Goal: Task Accomplishment & Management: Manage account settings

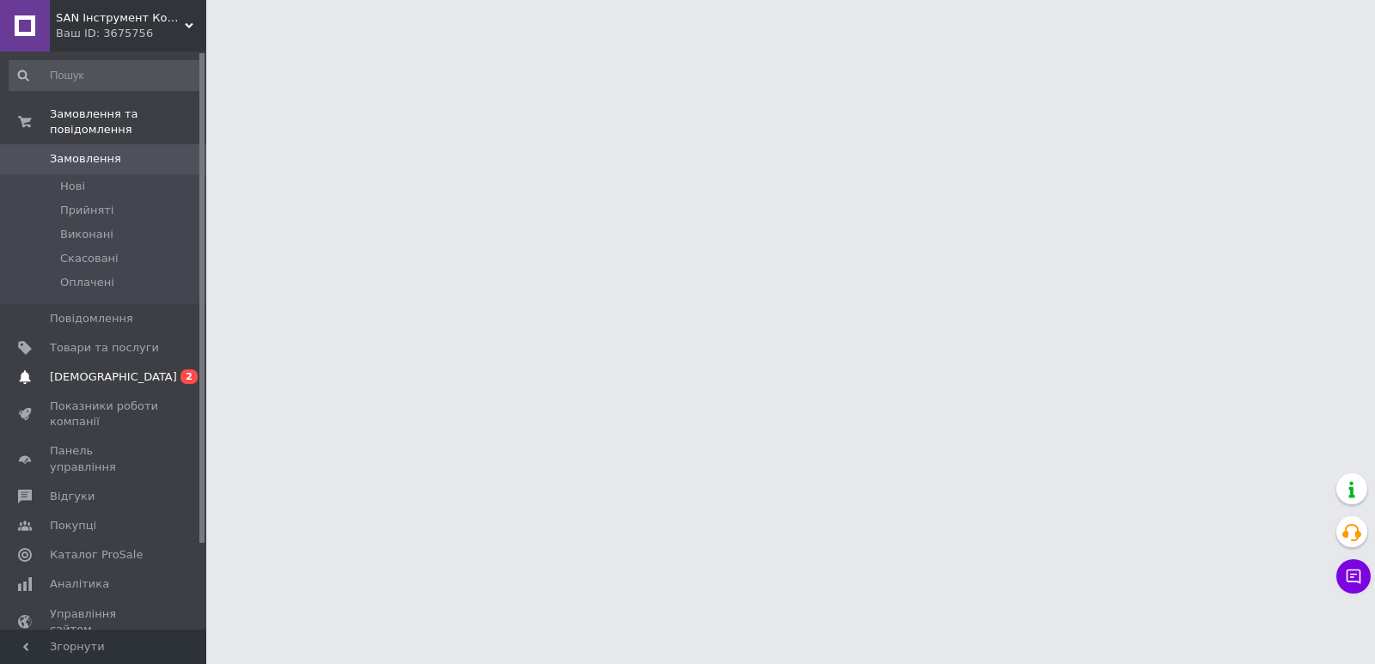
click at [161, 370] on span "0 2" at bounding box center [182, 377] width 47 height 15
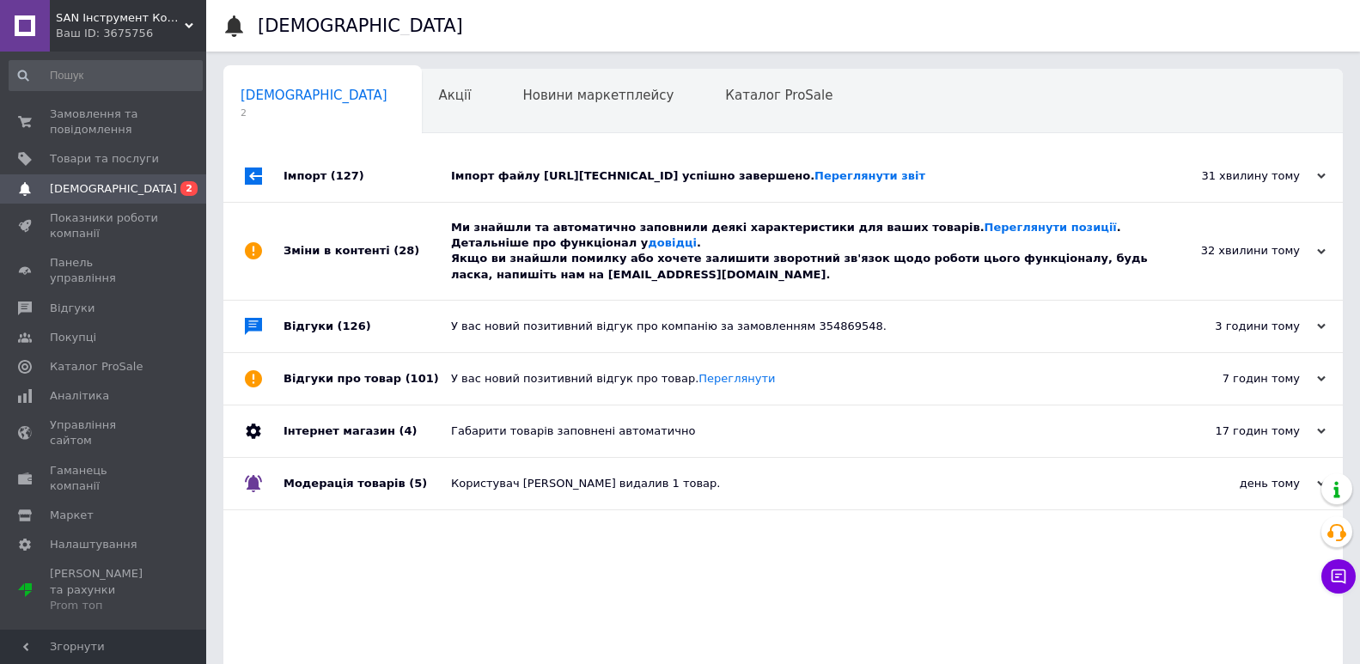
click at [1018, 192] on div "Імпорт файлу [URL][TECHNICAL_ID] успішно завершено. Переглянути звіт" at bounding box center [802, 176] width 703 height 52
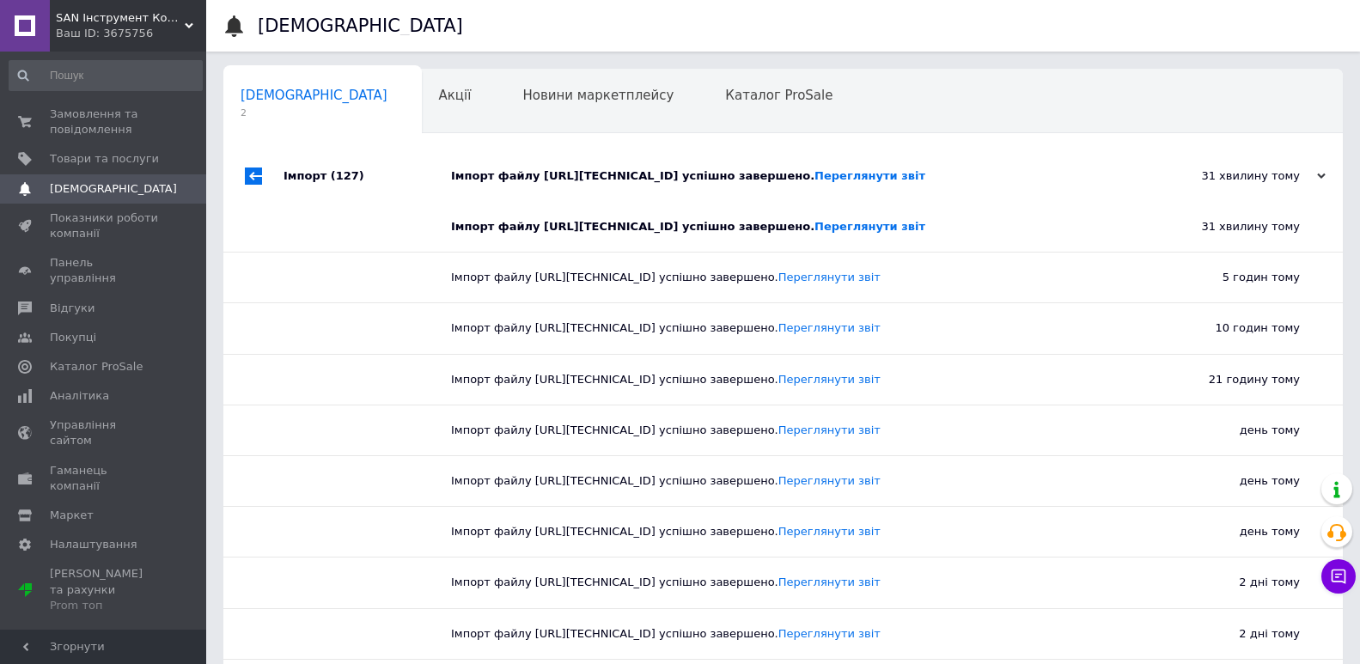
click at [1018, 191] on div "Імпорт файлу [URL][TECHNICAL_ID] успішно завершено. Переглянути звіт" at bounding box center [802, 176] width 703 height 52
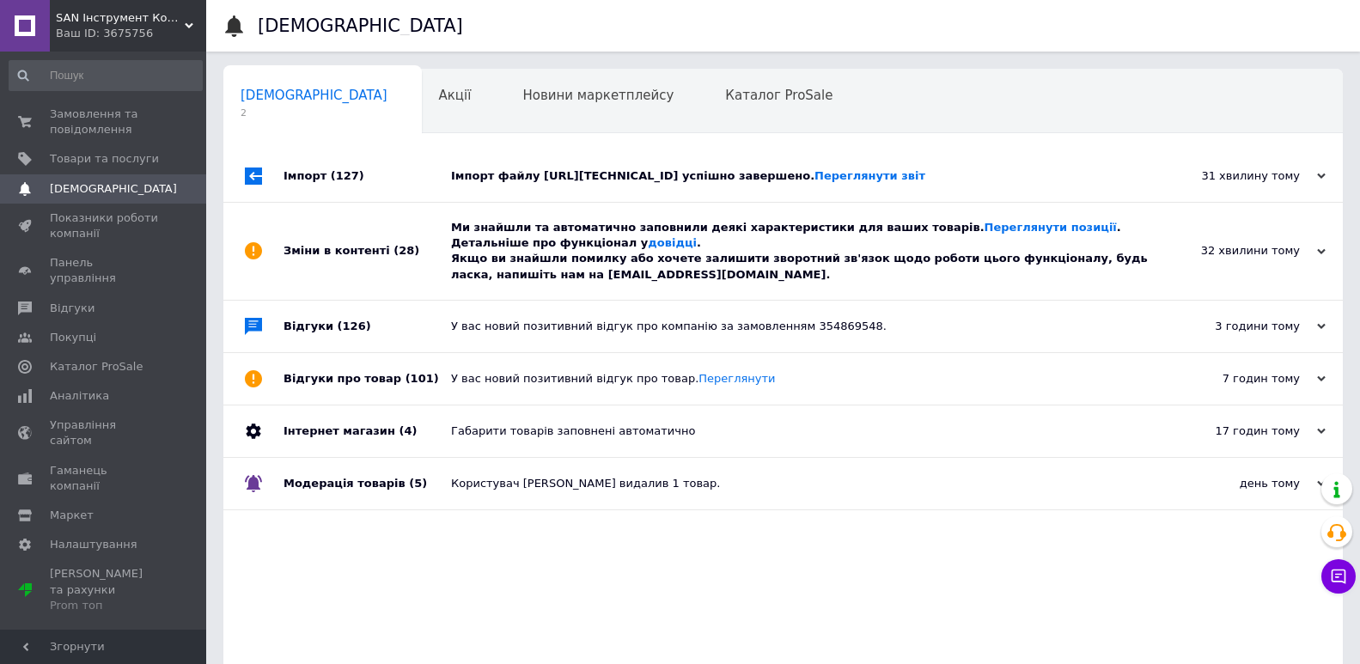
click at [1138, 229] on div "Ми знайшли та автоматично заповнили деякі характеристики для ваших товарів. Пер…" at bounding box center [802, 251] width 703 height 63
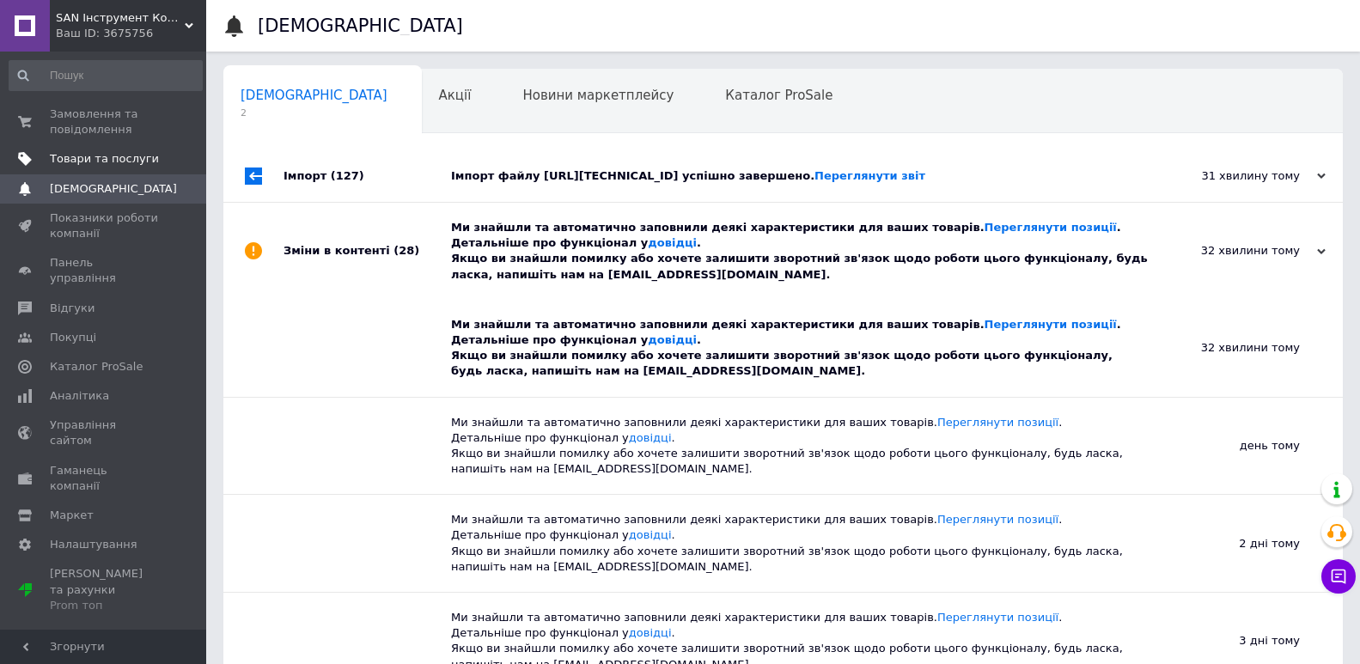
click at [96, 163] on span "Товари та послуги" at bounding box center [104, 158] width 109 height 15
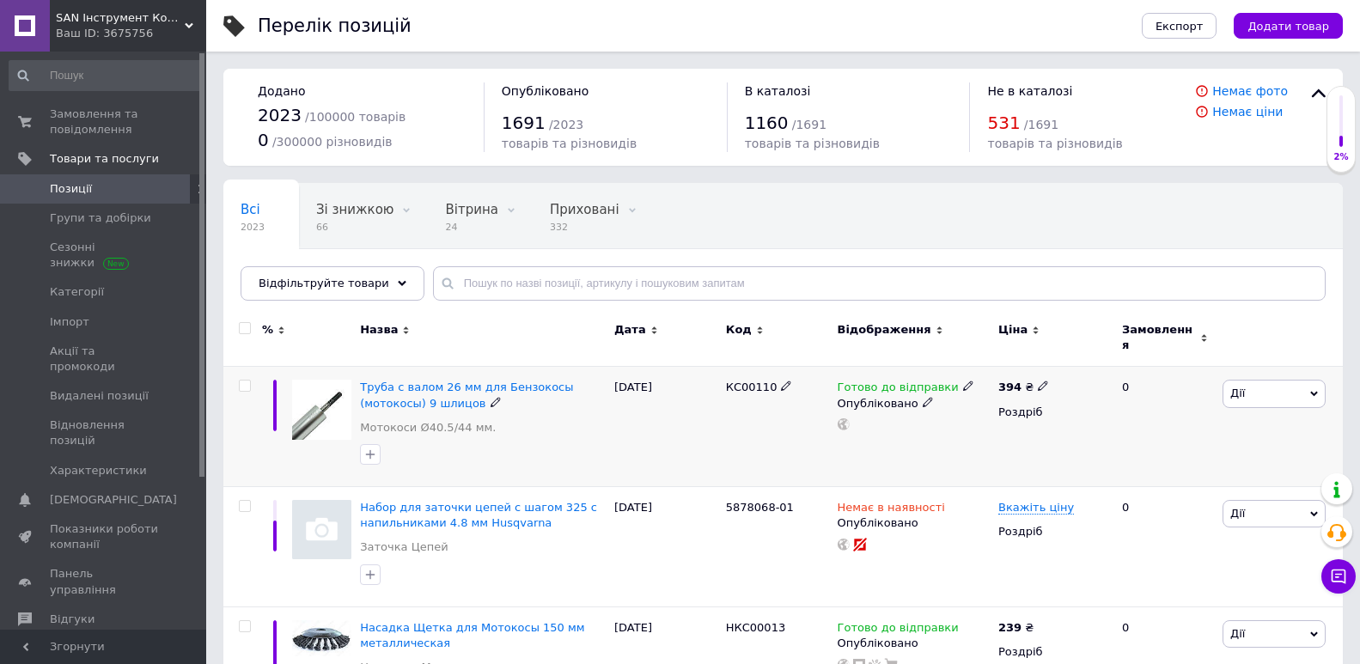
click at [1257, 394] on span "Дії" at bounding box center [1274, 394] width 103 height 28
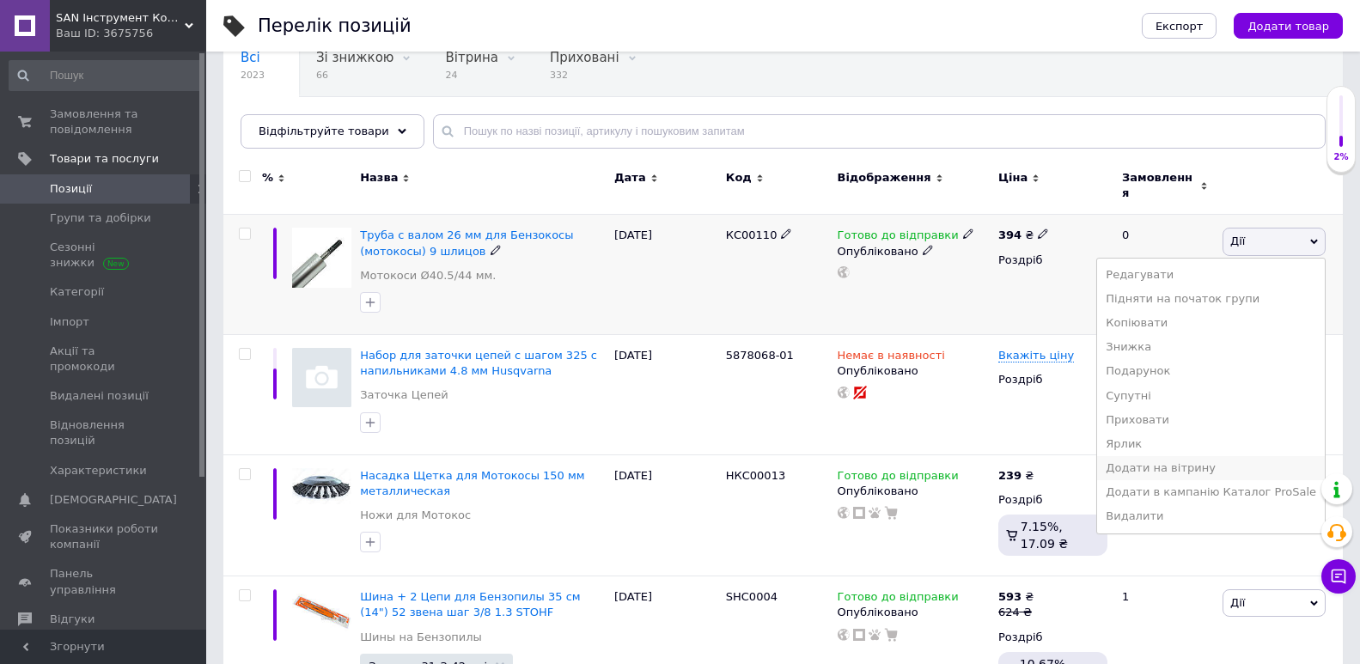
scroll to position [172, 0]
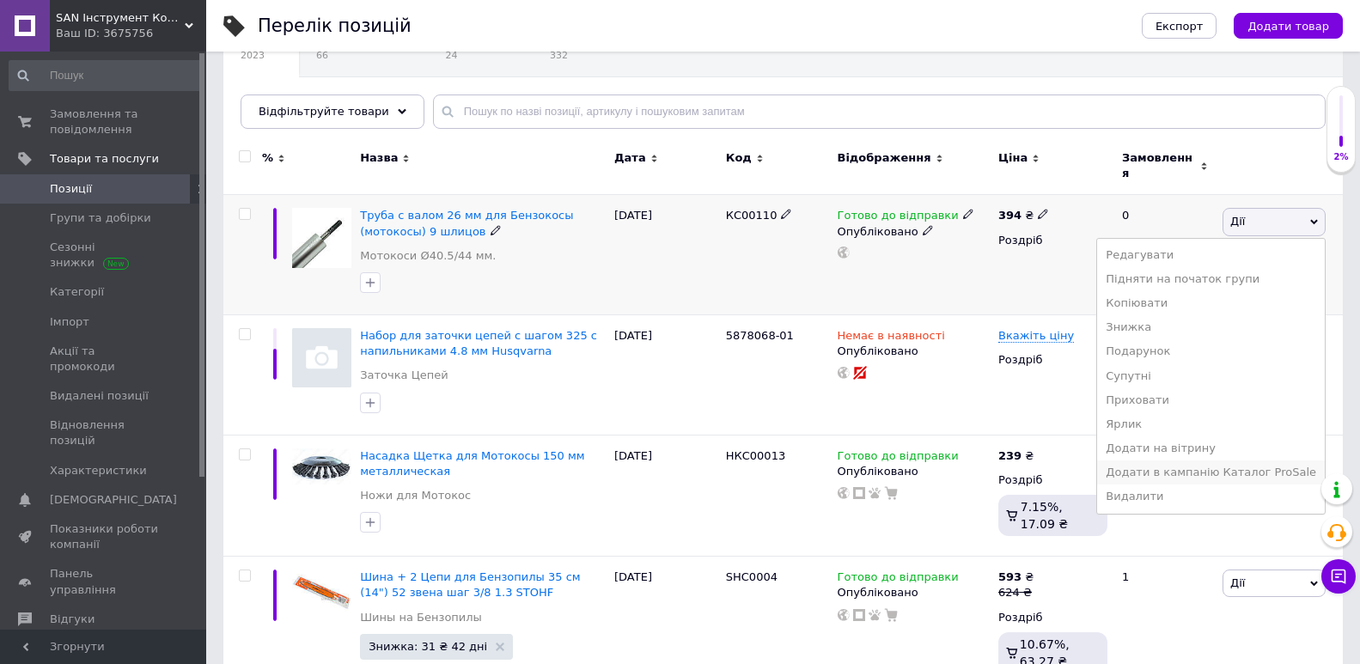
click at [1232, 466] on li "Додати в кампанію Каталог ProSale" at bounding box center [1211, 473] width 228 height 24
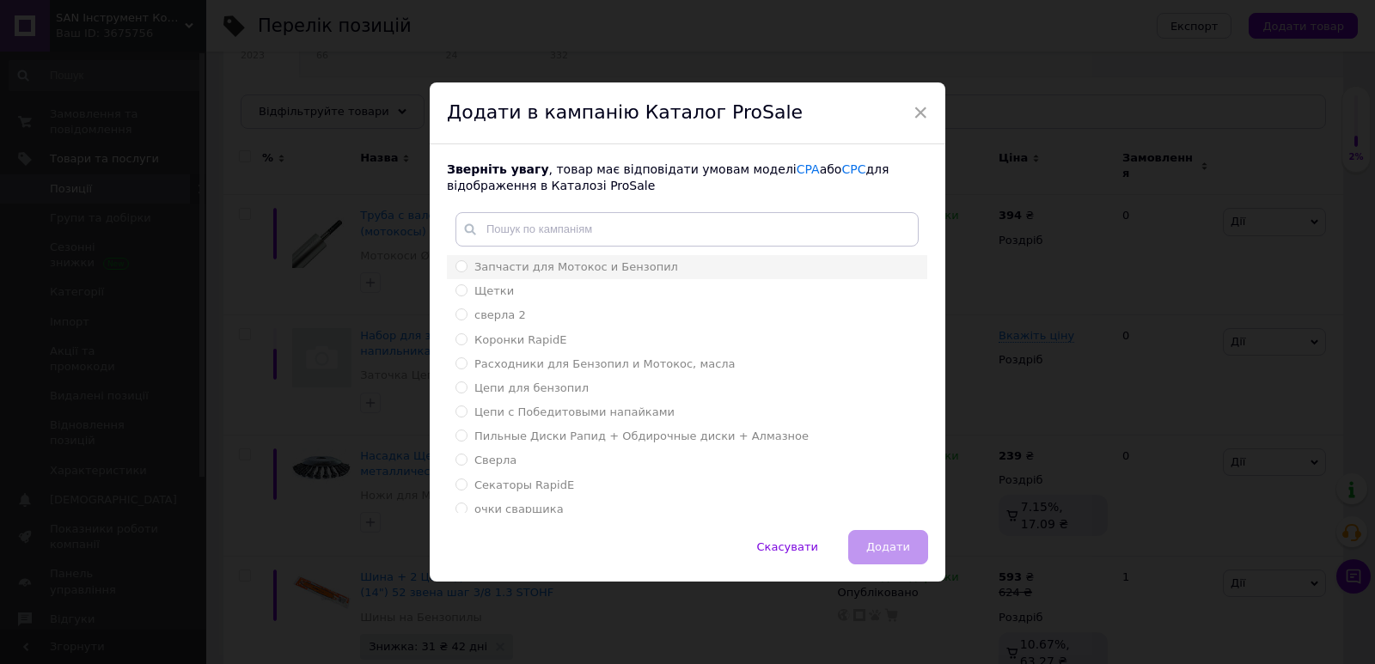
click at [461, 269] on input "Запчасти для Мотокос и Бензопил" at bounding box center [460, 265] width 11 height 11
radio input "true"
click at [877, 549] on span "Додати" at bounding box center [888, 547] width 44 height 13
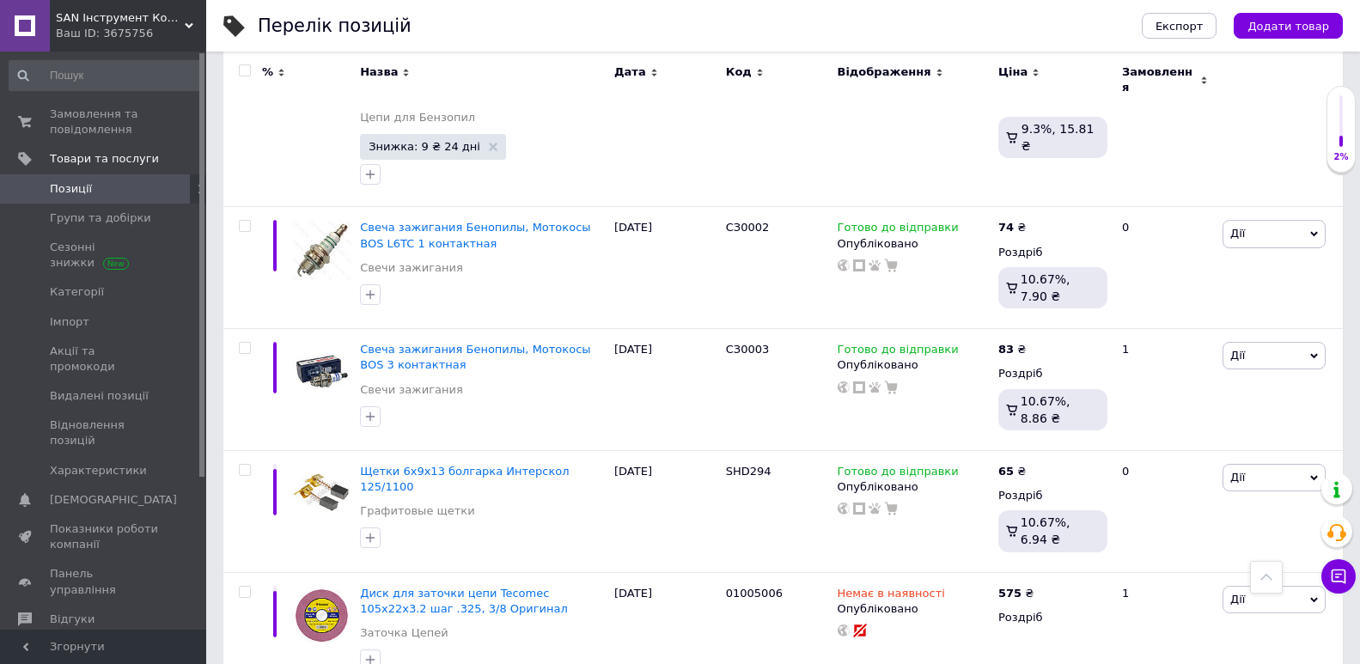
scroll to position [2450, 0]
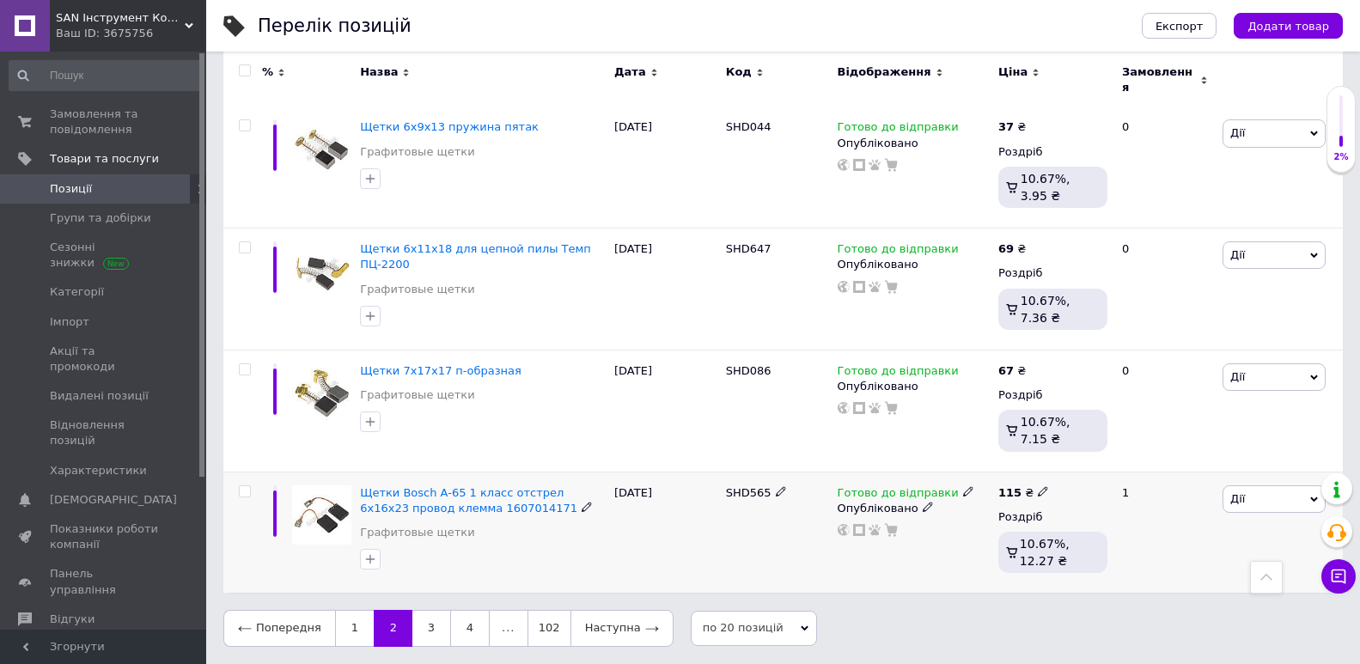
scroll to position [2031, 0]
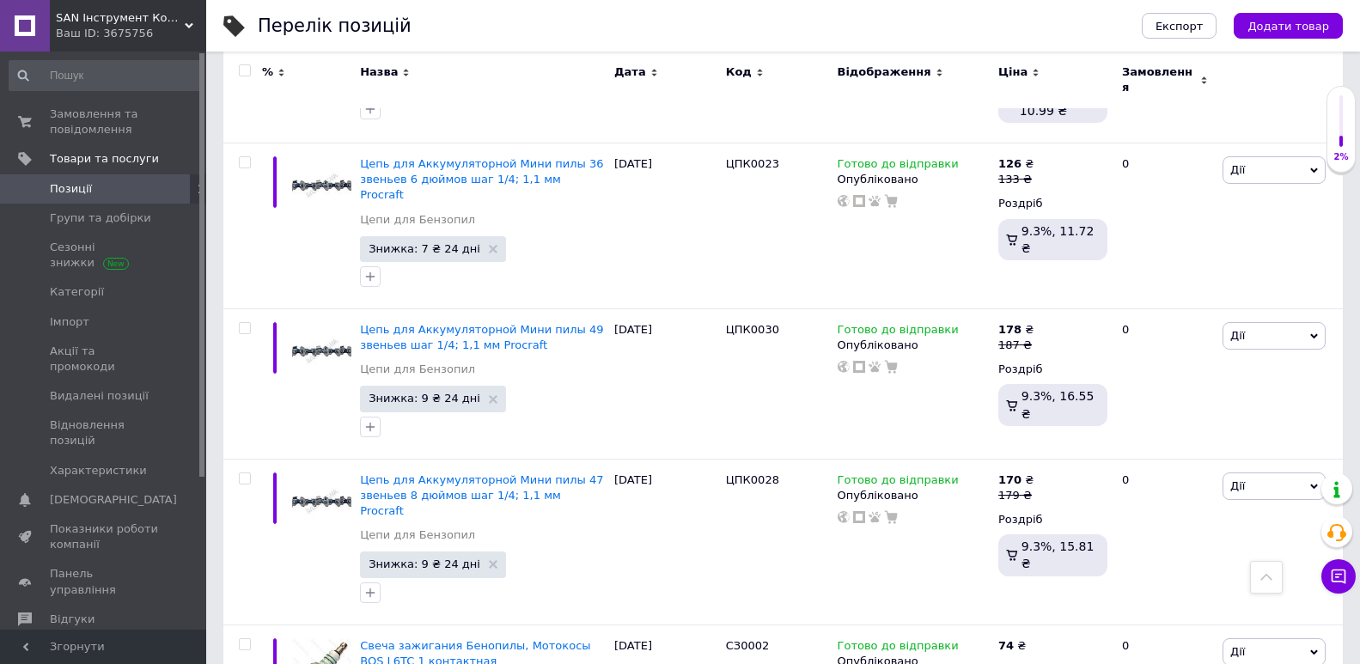
scroll to position [2450, 0]
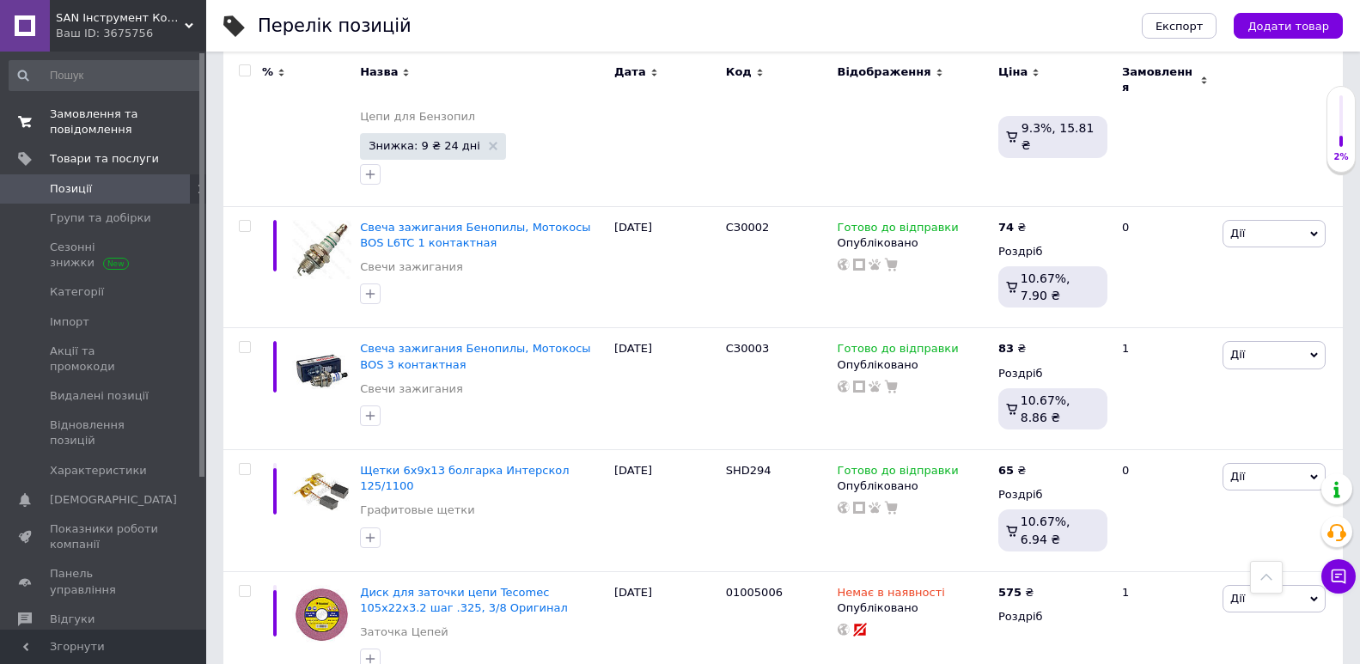
click at [89, 127] on span "Замовлення та повідомлення" at bounding box center [104, 122] width 109 height 31
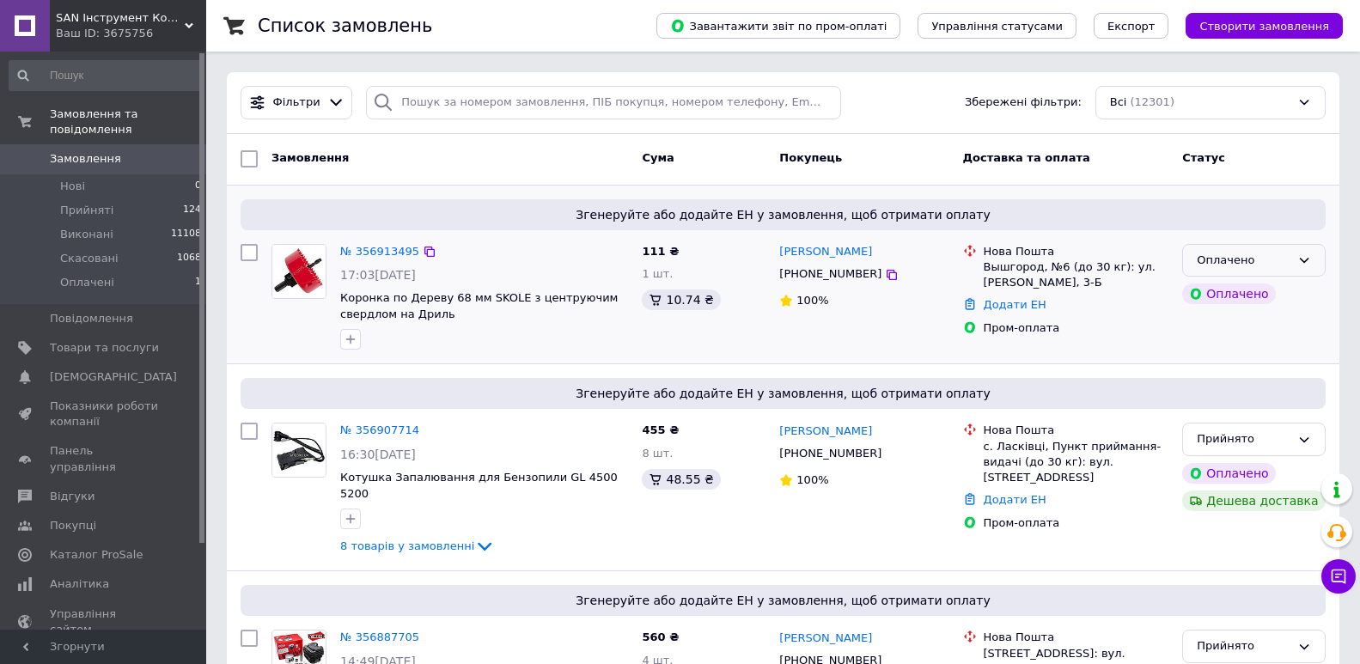
click at [1254, 256] on div "Оплачено" at bounding box center [1244, 261] width 94 height 18
click at [1218, 298] on li "Прийнято" at bounding box center [1254, 296] width 142 height 32
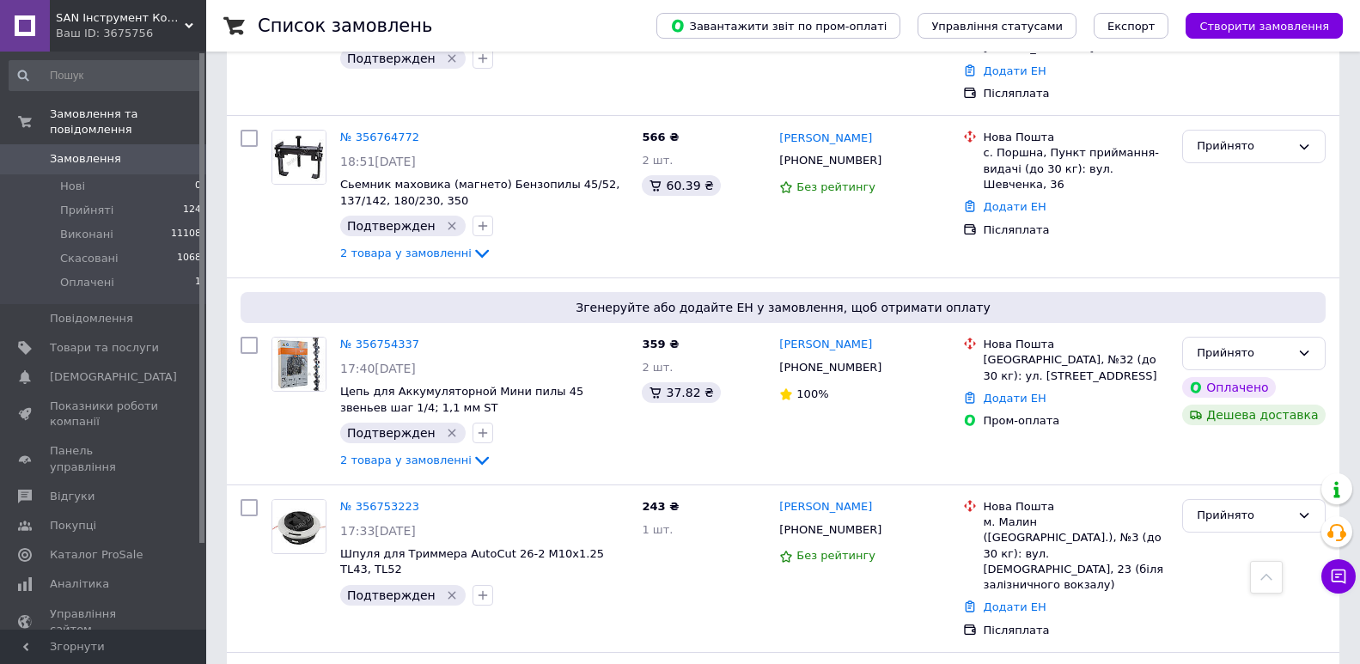
scroll to position [4297, 0]
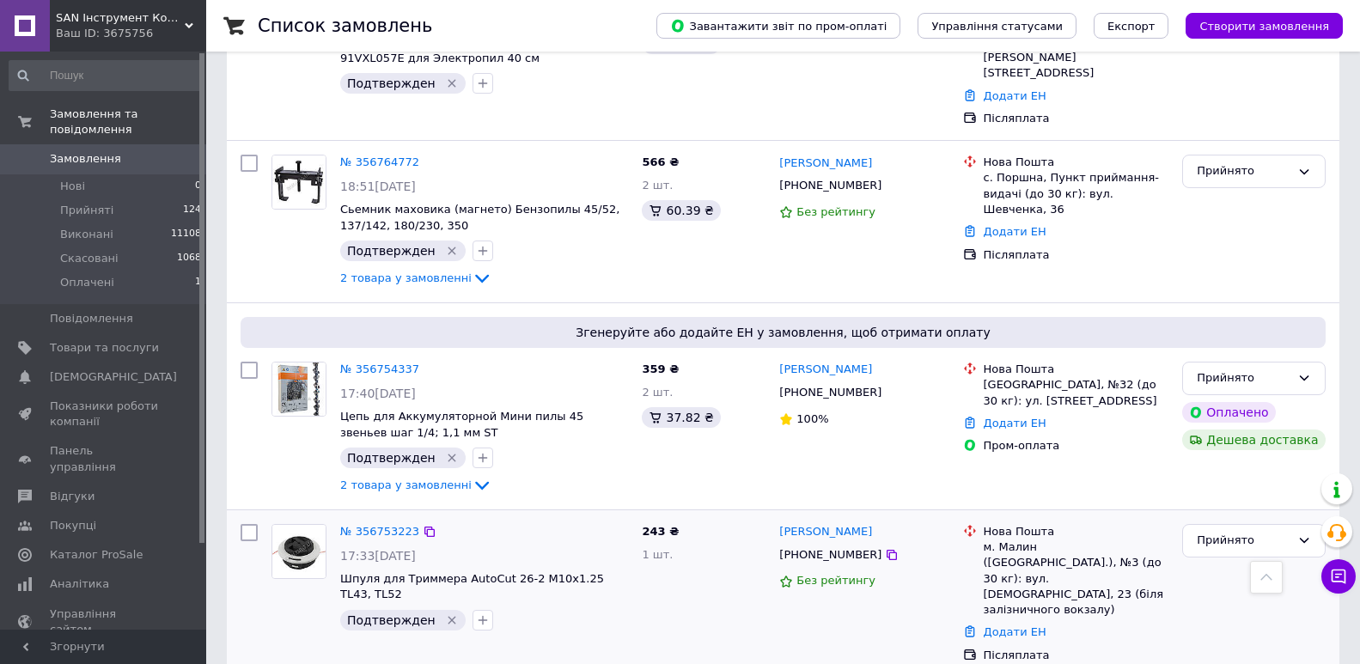
click at [621, 517] on div "№ 356753223 17:33[DATE] Шпуля для Триммера AutoCut 26-2 М10х1.25 TL43, TL52 Под…" at bounding box center [484, 577] width 302 height 120
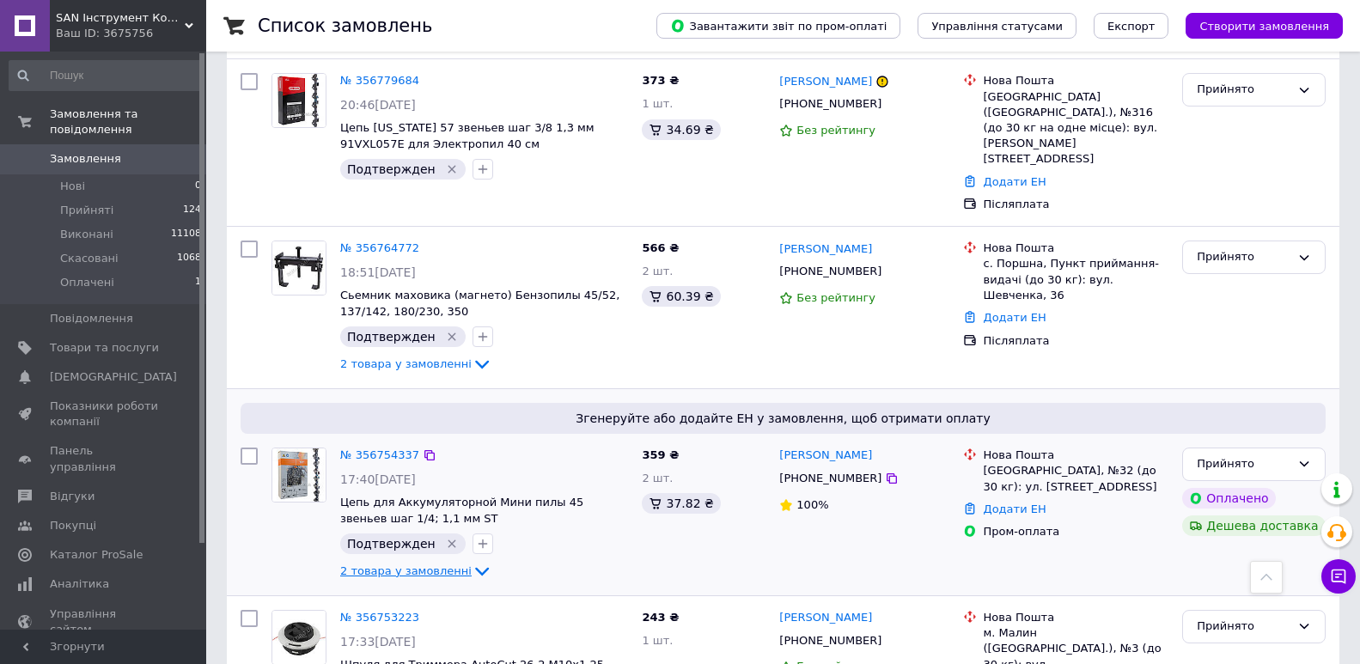
click at [430, 565] on span "2 товара у замовленні" at bounding box center [405, 571] width 131 height 13
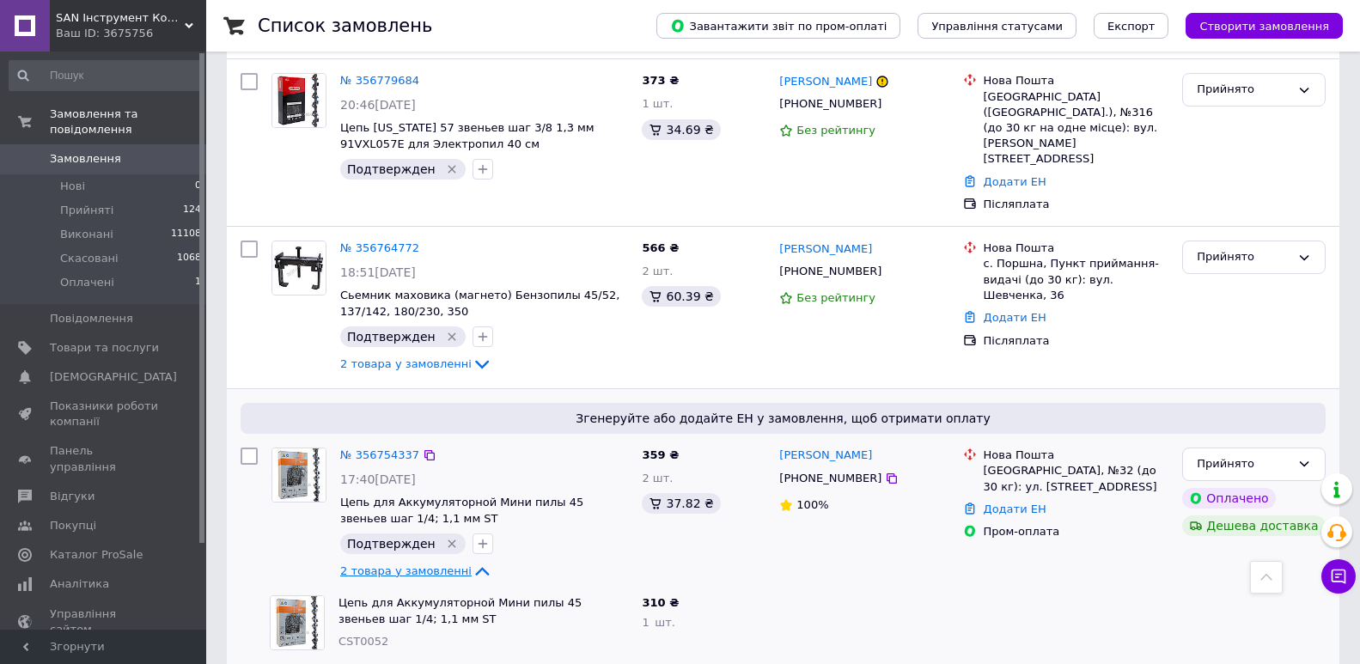
click at [414, 565] on span "2 товара у замовленні" at bounding box center [405, 571] width 131 height 13
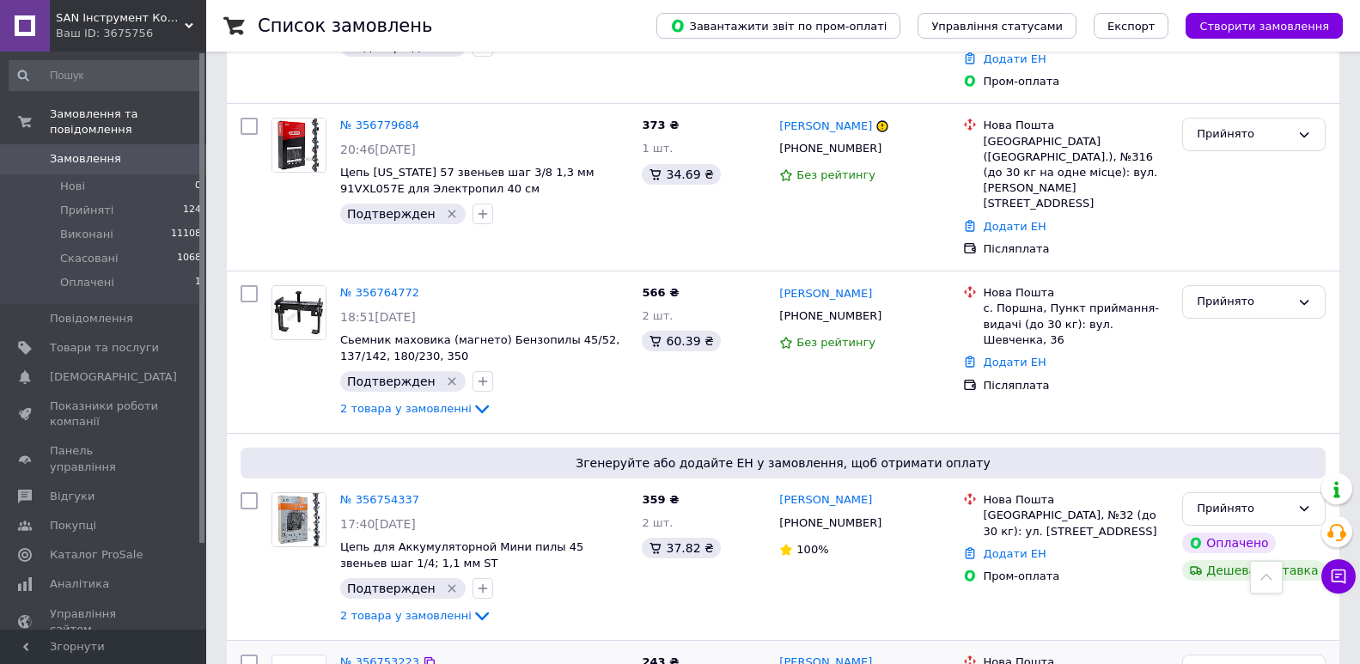
scroll to position [4125, 0]
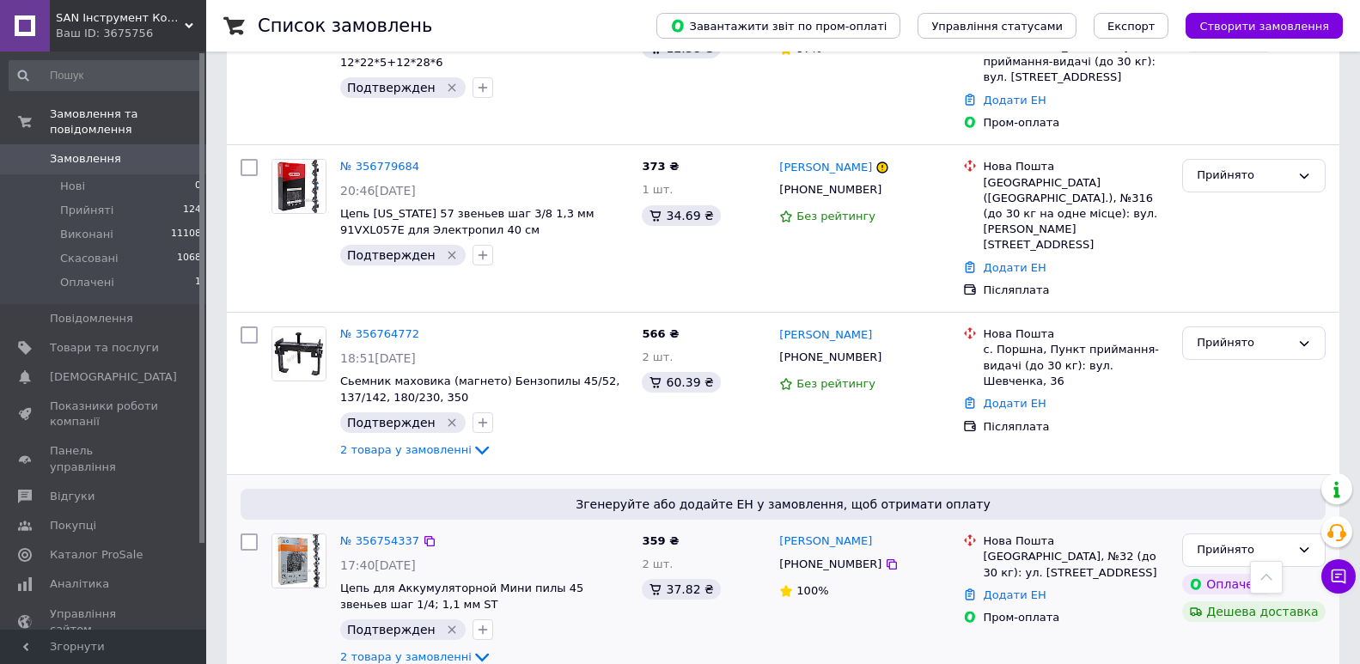
click at [285, 535] on img at bounding box center [298, 561] width 53 height 53
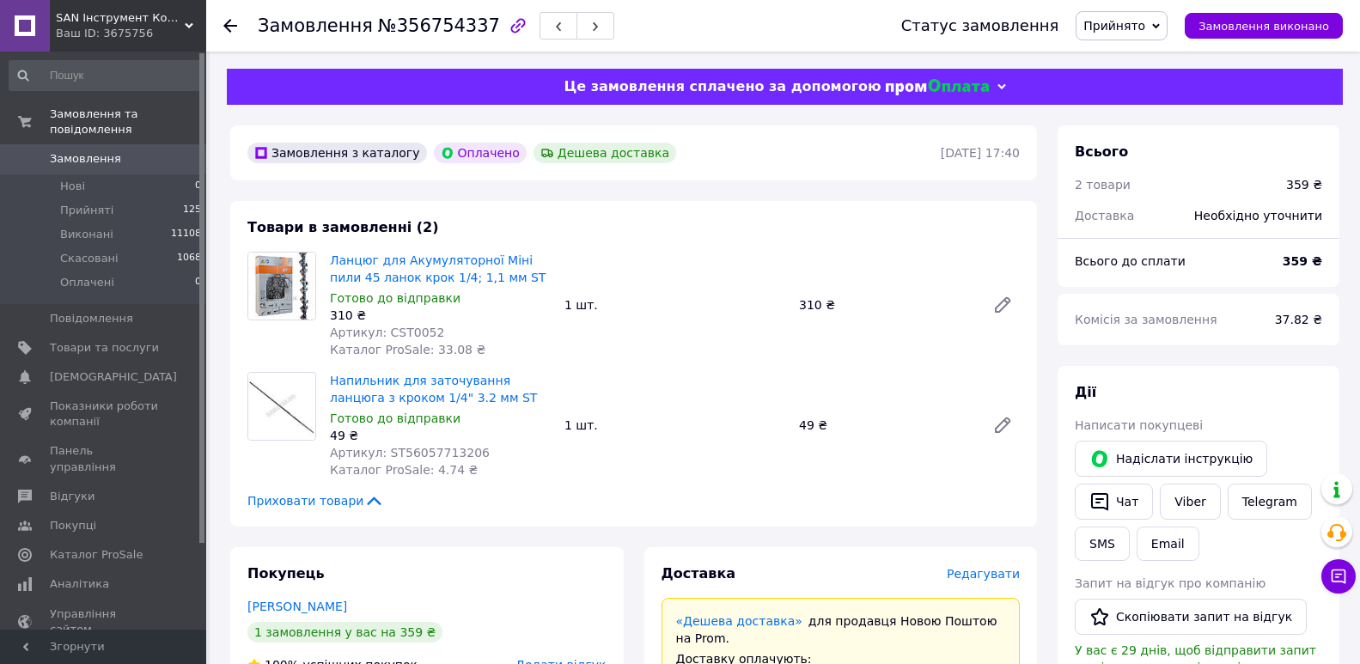
click at [91, 151] on span "Замовлення" at bounding box center [85, 158] width 71 height 15
